Goal: Transaction & Acquisition: Purchase product/service

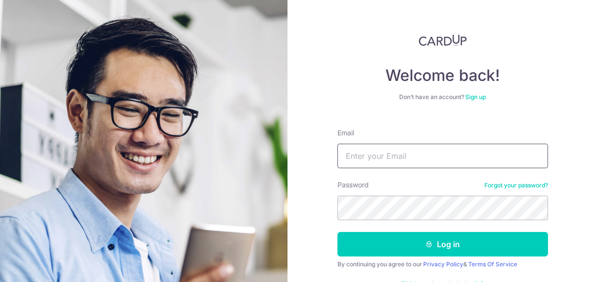
type input "[EMAIL_ADDRESS][DOMAIN_NAME]"
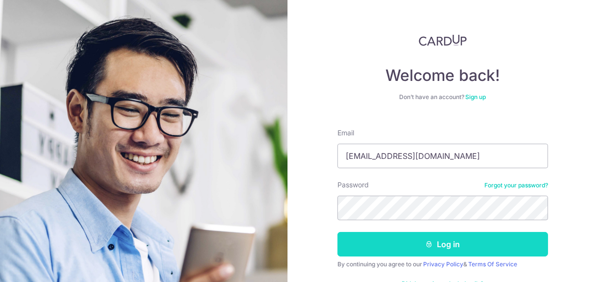
click at [424, 248] on button "Log in" at bounding box center [442, 244] width 211 height 24
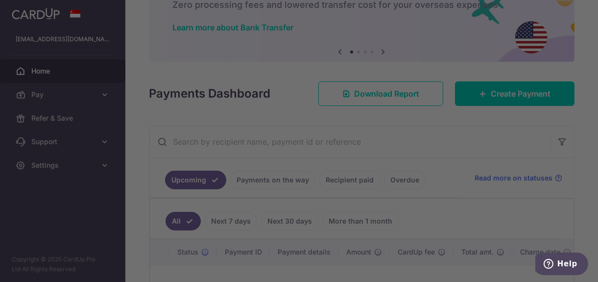
scroll to position [48, 0]
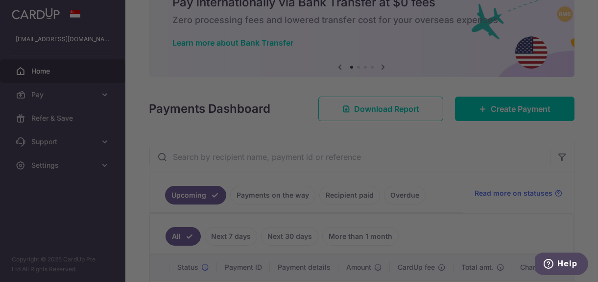
click at [440, 173] on div at bounding box center [302, 142] width 604 height 284
click at [446, 151] on div at bounding box center [302, 142] width 604 height 284
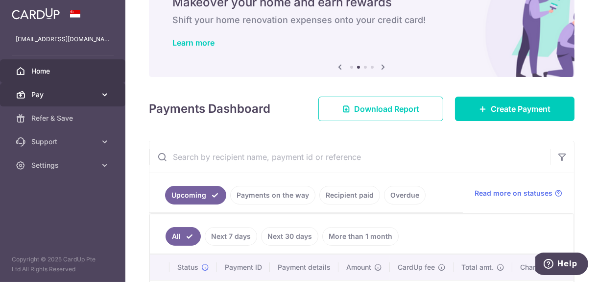
click at [47, 94] on span "Pay" at bounding box center [63, 95] width 65 height 10
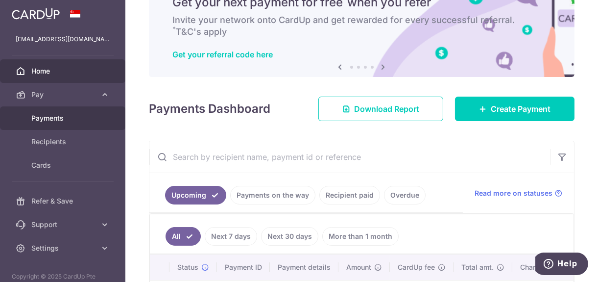
click at [63, 112] on link "Payments" at bounding box center [62, 118] width 125 height 24
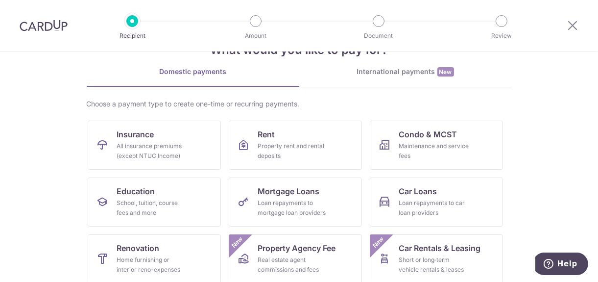
scroll to position [48, 0]
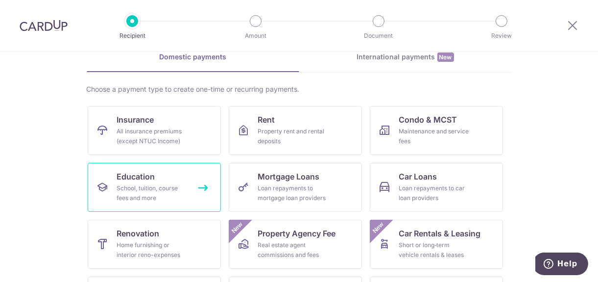
click at [171, 181] on link "Education School, tuition, course fees and more" at bounding box center [154, 187] width 133 height 49
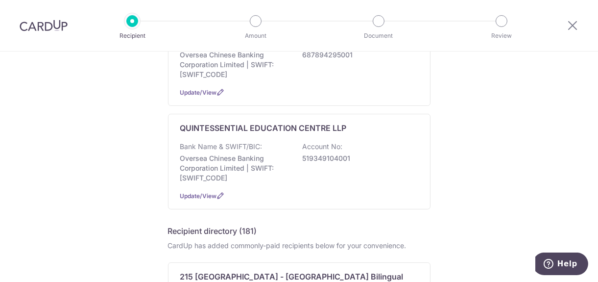
scroll to position [244, 0]
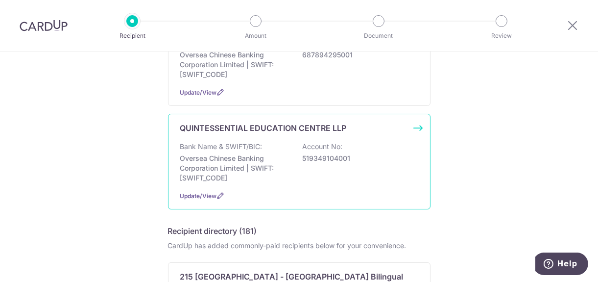
click at [260, 165] on p "Oversea Chinese Banking Corporation Limited | SWIFT: OCBCSGSGXXX" at bounding box center [235, 167] width 110 height 29
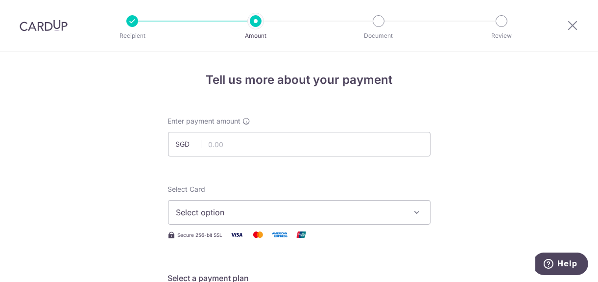
click at [30, 33] on div at bounding box center [43, 25] width 87 height 51
click at [29, 29] on img at bounding box center [44, 26] width 48 height 12
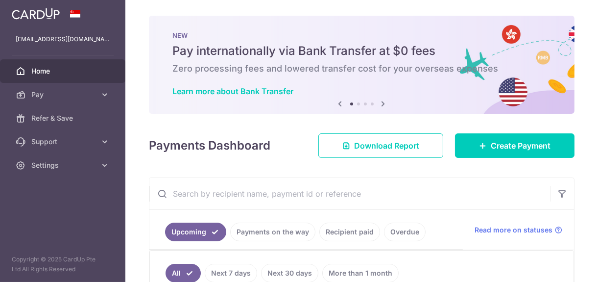
click at [523, 72] on h6 "Zero processing fees and lowered transfer cost for your overseas expenses" at bounding box center [361, 69] width 379 height 12
click at [381, 101] on icon at bounding box center [384, 103] width 12 height 12
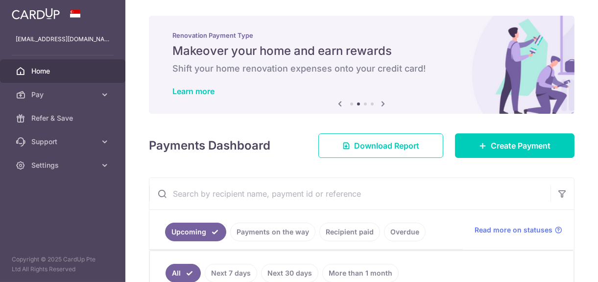
click at [381, 101] on icon at bounding box center [384, 103] width 12 height 12
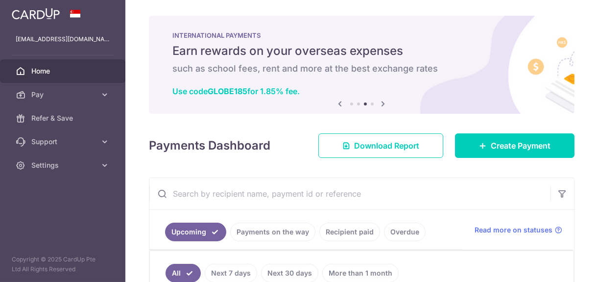
click at [381, 101] on icon at bounding box center [384, 103] width 12 height 12
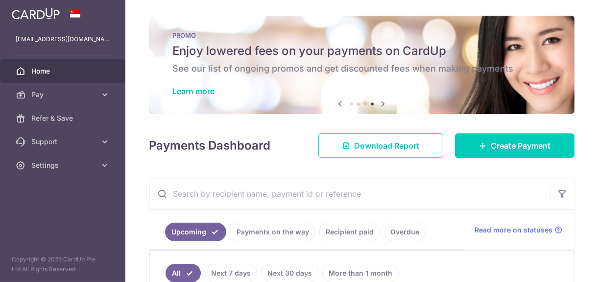
click at [373, 71] on h6 "See our list of ongoing promos and get discounted fees when making payments" at bounding box center [361, 69] width 379 height 12
click at [201, 91] on link "Learn more" at bounding box center [193, 91] width 42 height 10
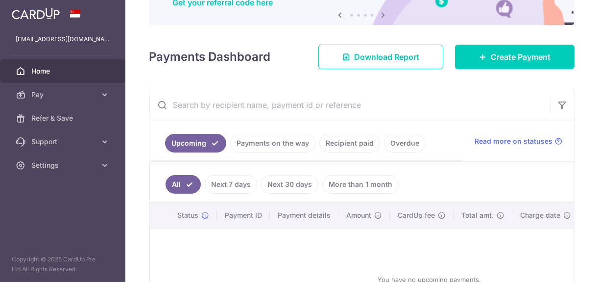
scroll to position [2, 0]
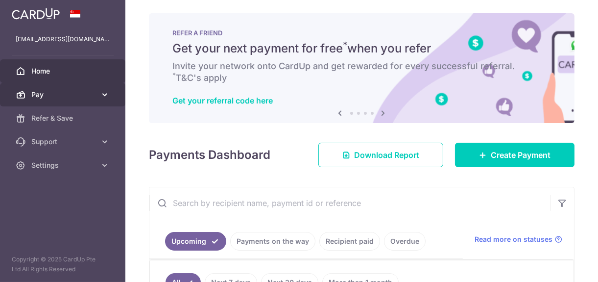
click at [78, 92] on span "Pay" at bounding box center [63, 95] width 65 height 10
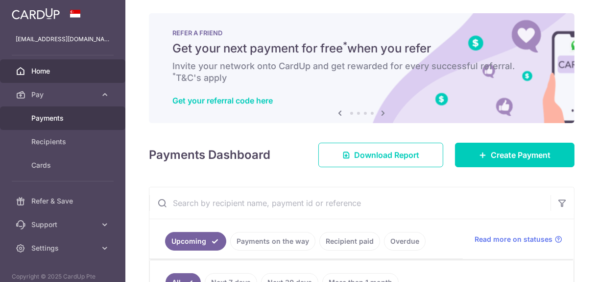
click at [66, 121] on span "Payments" at bounding box center [63, 118] width 65 height 10
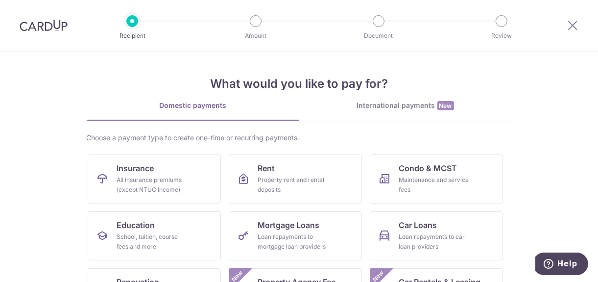
scroll to position [48, 0]
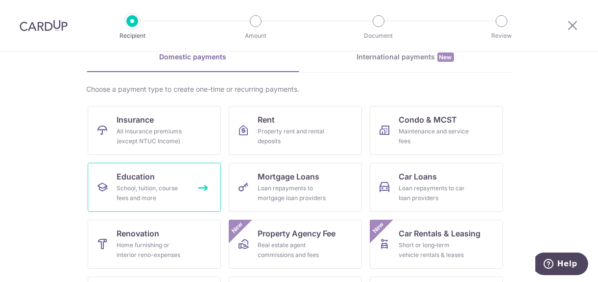
click at [181, 182] on link "Education School, tuition, course fees and more" at bounding box center [154, 187] width 133 height 49
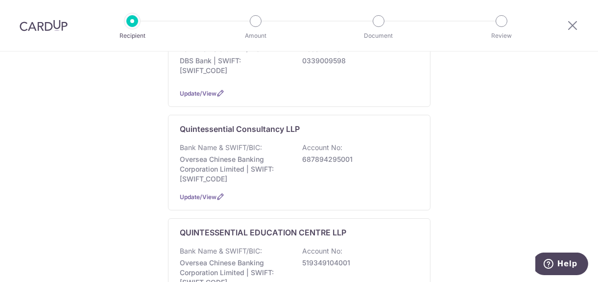
scroll to position [196, 0]
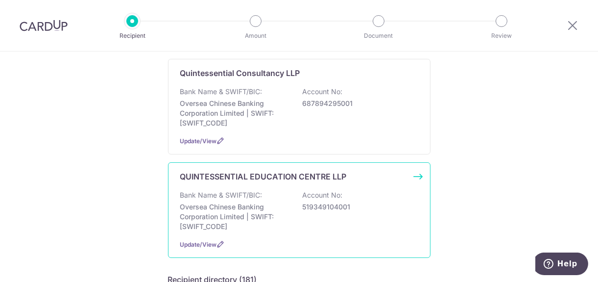
click at [221, 205] on p "Oversea Chinese Banking Corporation Limited | SWIFT: [SWIFT_CODE]" at bounding box center [235, 216] width 110 height 29
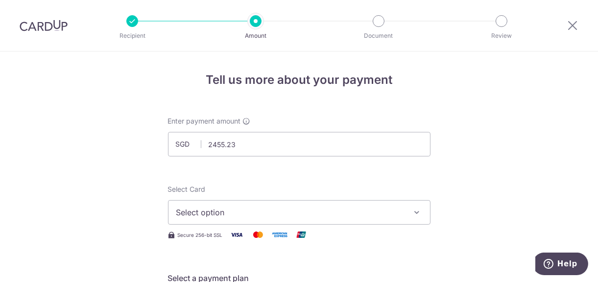
type input "2,455.23"
click at [232, 206] on span "Select option" at bounding box center [290, 212] width 228 height 12
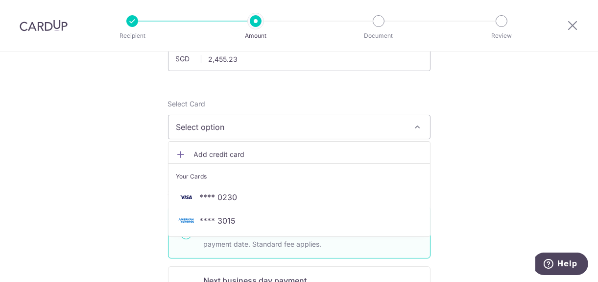
scroll to position [98, 0]
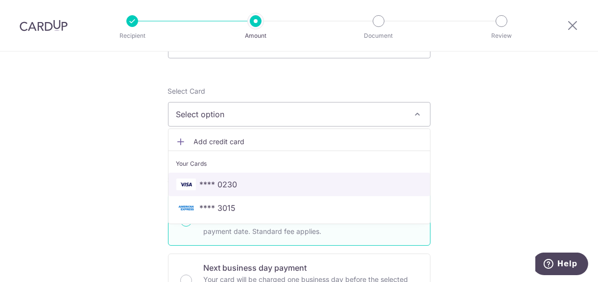
click at [226, 181] on span "**** 0230" at bounding box center [219, 184] width 38 height 12
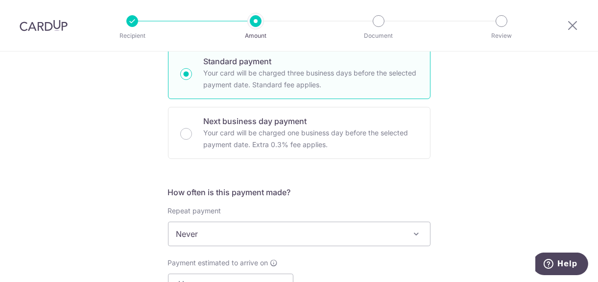
scroll to position [294, 0]
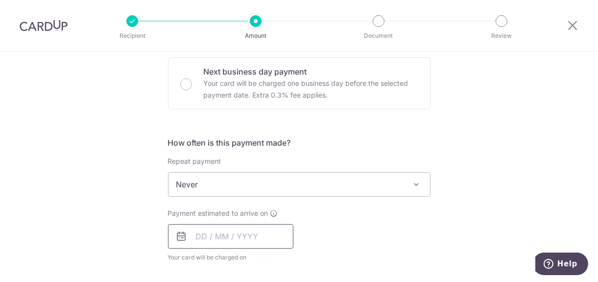
click at [229, 231] on input "text" at bounding box center [230, 236] width 125 height 24
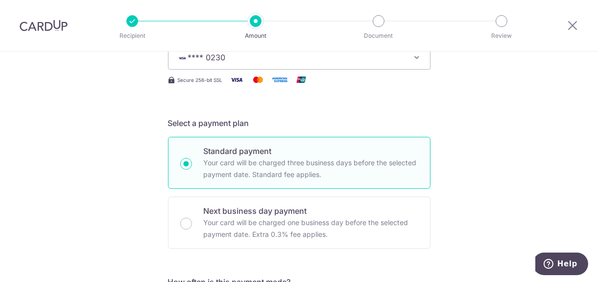
scroll to position [147, 0]
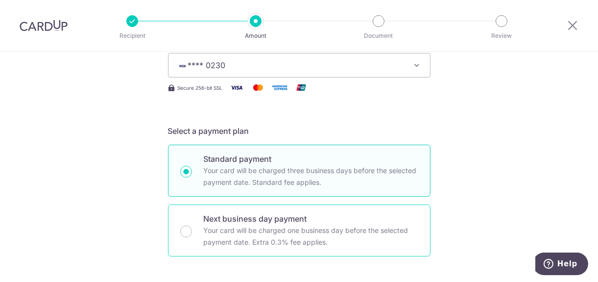
click at [225, 227] on p "Your card will be charged one business day before the selected payment date. Ex…" at bounding box center [311, 236] width 214 height 24
click at [192, 227] on input "Next business day payment Your card will be charged one business day before the…" at bounding box center [186, 231] width 12 height 12
radio input "false"
radio input "true"
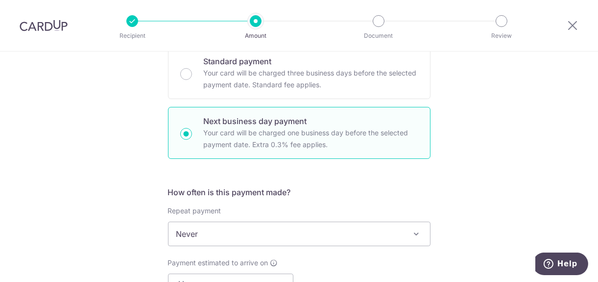
scroll to position [343, 0]
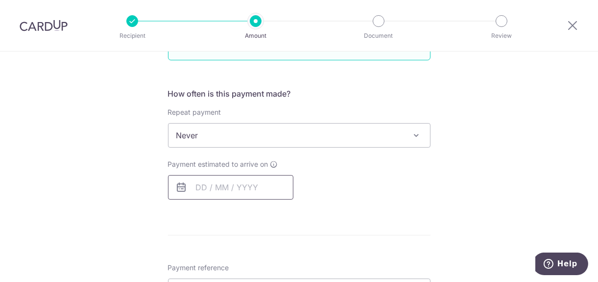
click at [228, 184] on input "text" at bounding box center [230, 187] width 125 height 24
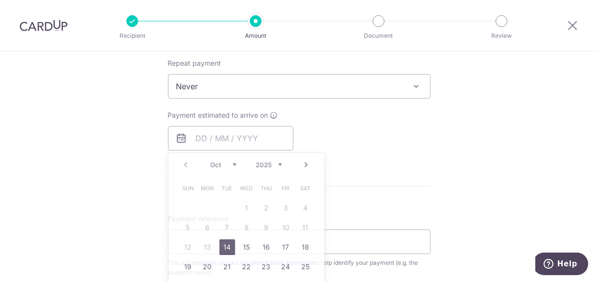
click at [430, 189] on div "Tell us more about your payment Enter payment amount SGD 2,455.23 2455.23 Selec…" at bounding box center [299, 120] width 598 height 920
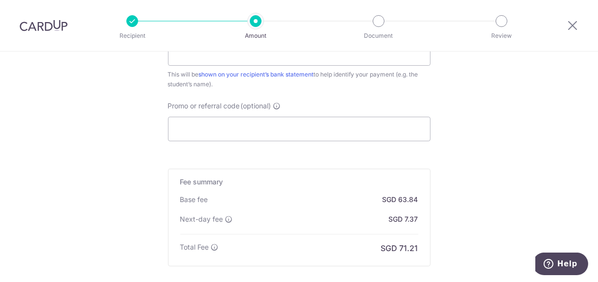
scroll to position [588, 0]
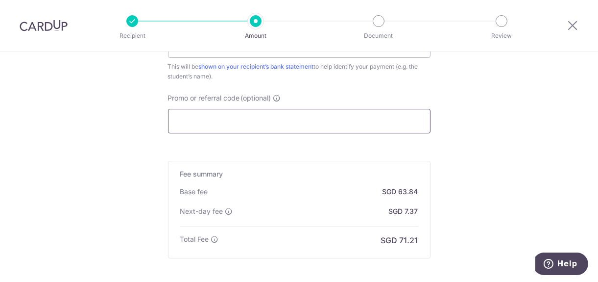
click at [350, 120] on input "Promo or referral code (optional)" at bounding box center [299, 121] width 262 height 24
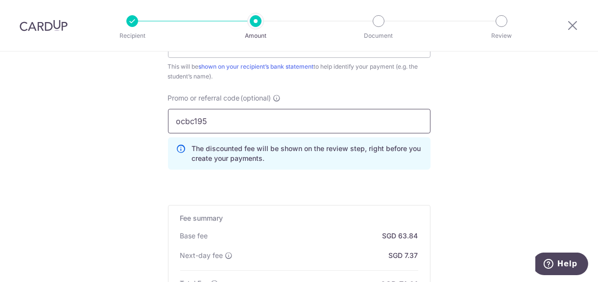
type input "ocbc195"
click at [260, 174] on div "Promo or referral code (optional) ocbc195 The discounted fee will be shown on t…" at bounding box center [299, 135] width 274 height 84
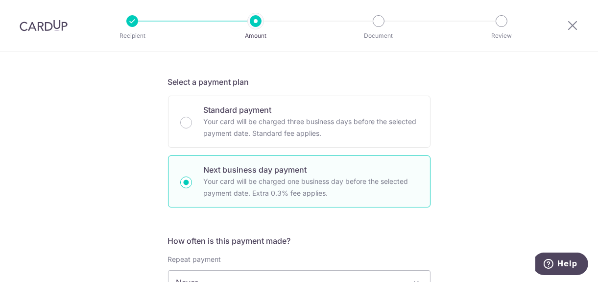
scroll to position [0, 0]
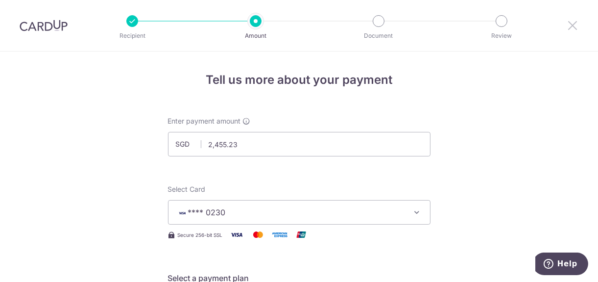
drag, startPoint x: 571, startPoint y: 30, endPoint x: 348, endPoint y: 51, distance: 224.3
click at [571, 29] on icon at bounding box center [573, 25] width 12 height 12
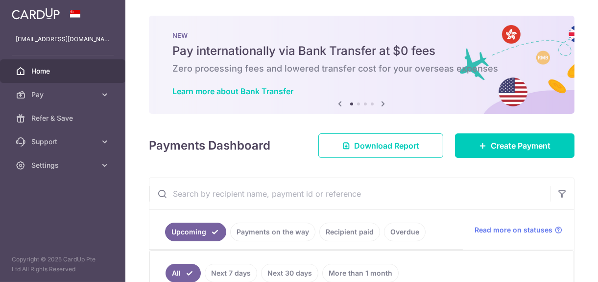
click at [57, 45] on div "goojum@yahoo.com goojum@yahoo.com" at bounding box center [62, 39] width 125 height 24
click at [55, 41] on p "goojum@yahoo.com" at bounding box center [63, 39] width 94 height 10
click at [60, 22] on div at bounding box center [62, 13] width 125 height 27
click at [55, 8] on img at bounding box center [36, 14] width 48 height 12
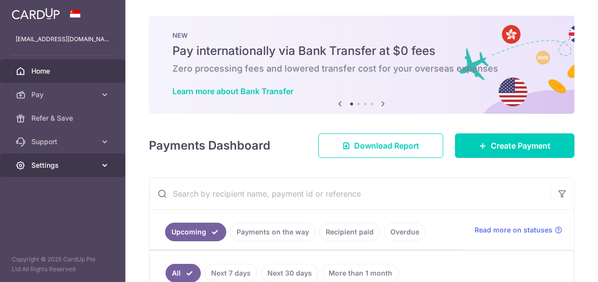
click at [44, 166] on span "Settings" at bounding box center [63, 165] width 65 height 10
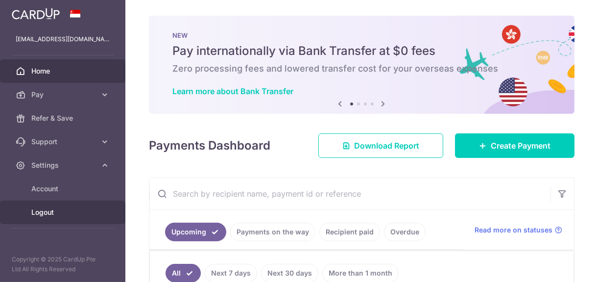
drag, startPoint x: 31, startPoint y: 209, endPoint x: 69, endPoint y: 200, distance: 38.7
click at [30, 209] on link "Logout" at bounding box center [62, 212] width 125 height 24
